Goal: Navigation & Orientation: Find specific page/section

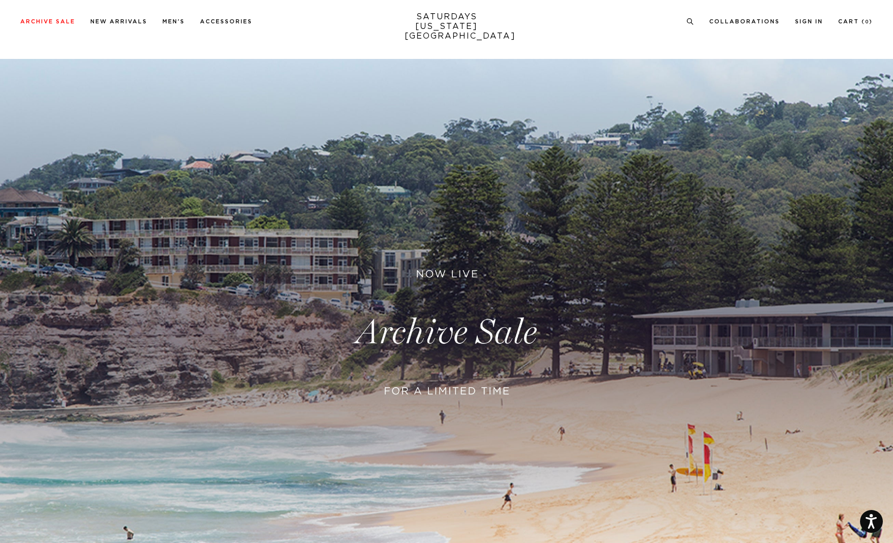
scroll to position [1, 0]
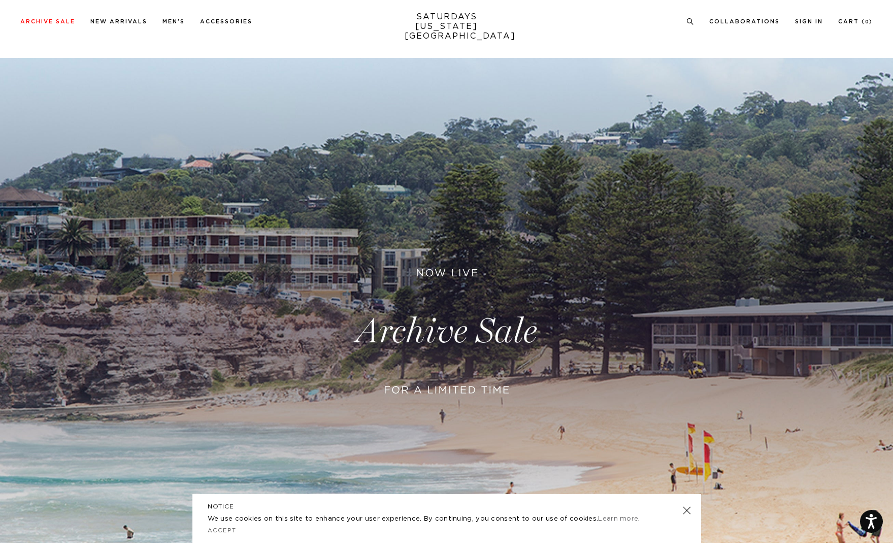
click at [430, 397] on link at bounding box center [446, 331] width 893 height 547
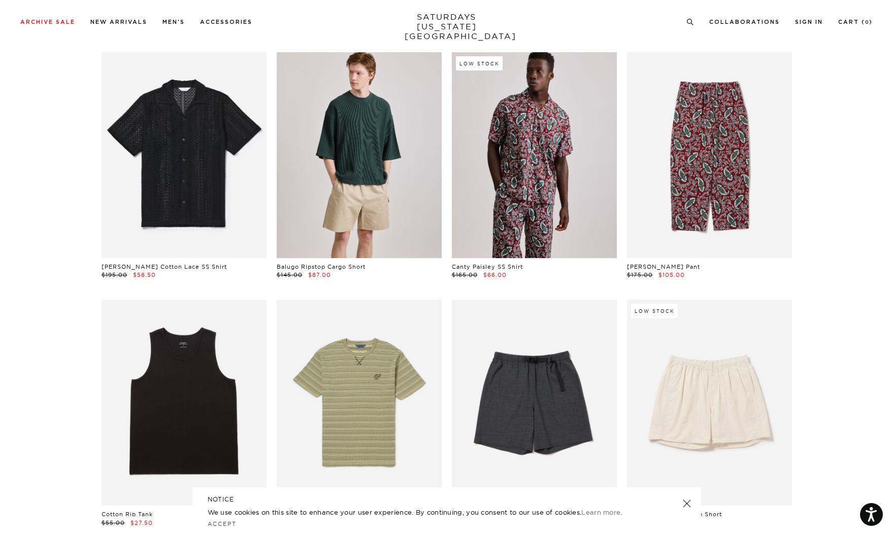
scroll to position [555, 0]
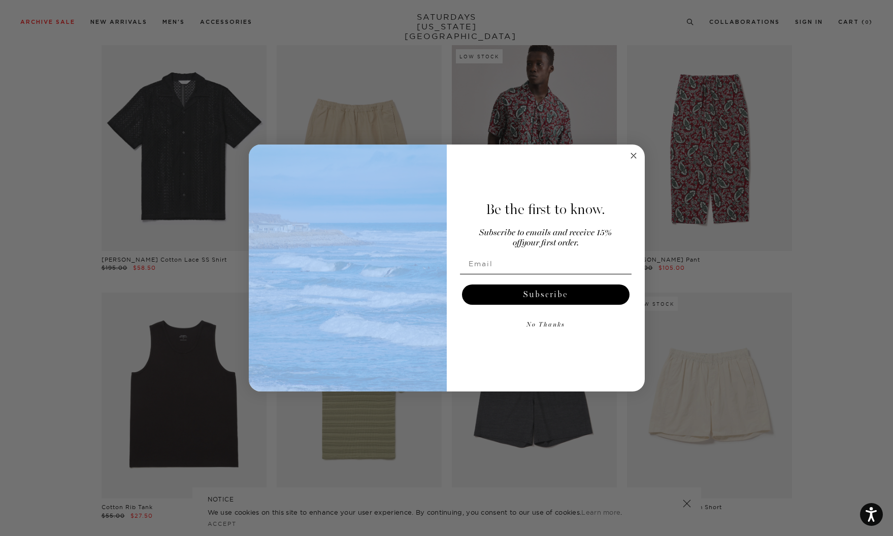
click at [629, 156] on div "Close dialog Be the first to know. Subscribe to emails and receive 15% off your…" at bounding box center [447, 269] width 396 height 248
click at [635, 156] on circle "Close dialog" at bounding box center [633, 156] width 12 height 12
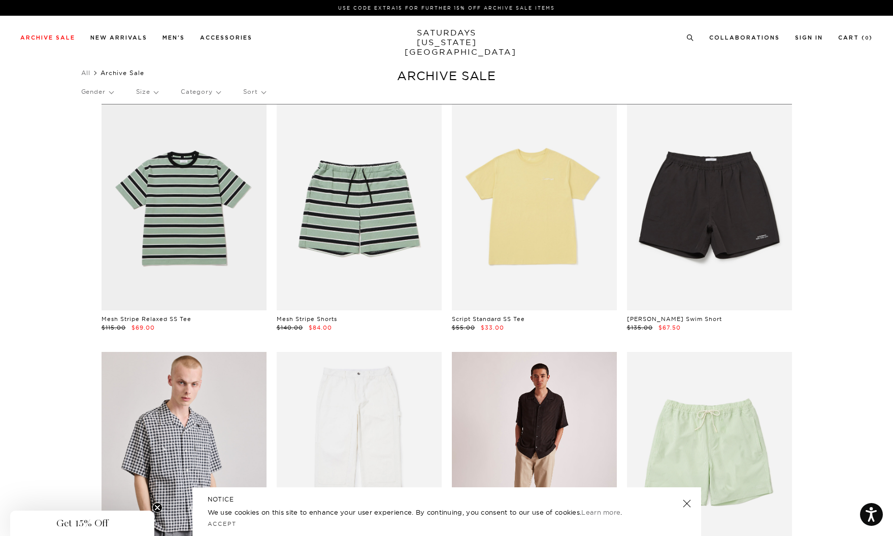
scroll to position [0, 1]
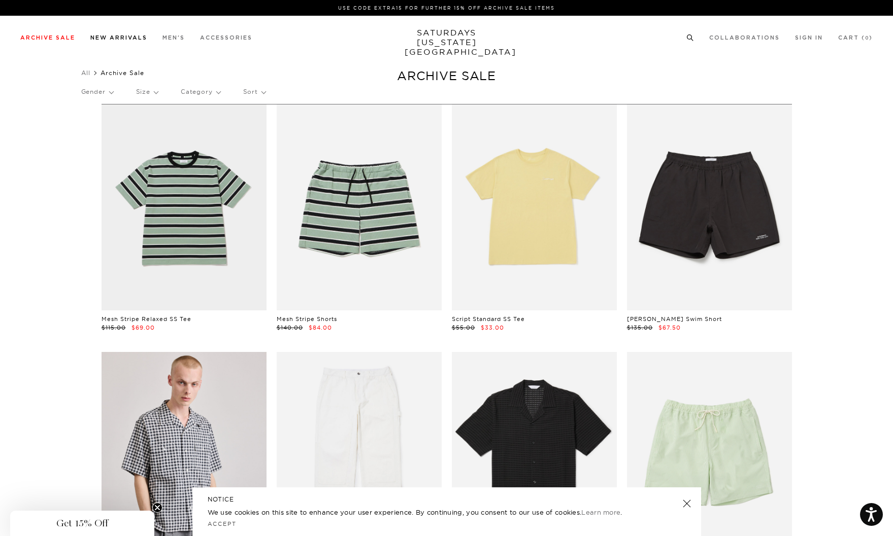
click at [103, 43] on div "Archive Sale Men's Tees Shirts Shorts Swim Knitwear Pants Sweats Women's" at bounding box center [446, 37] width 893 height 43
click at [107, 36] on link "New Arrivals" at bounding box center [118, 38] width 57 height 6
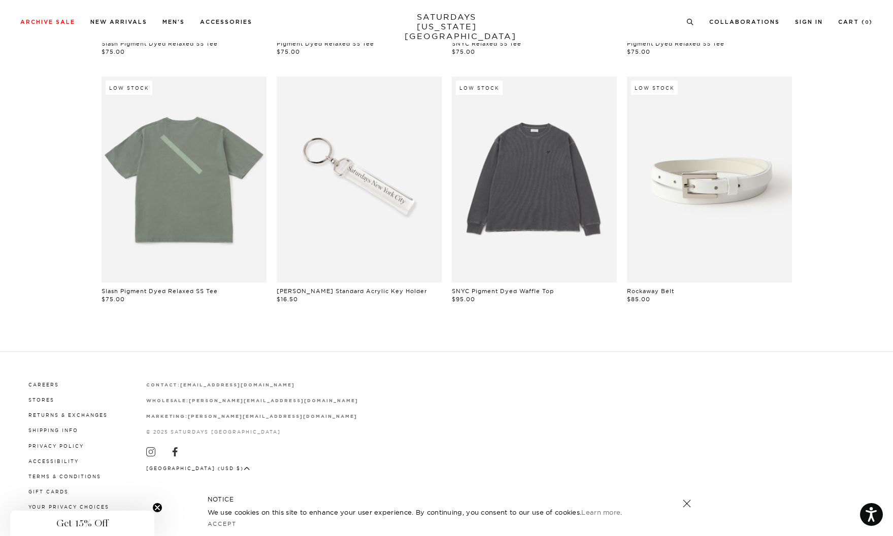
scroll to position [791, 0]
